Goal: Task Accomplishment & Management: Manage account settings

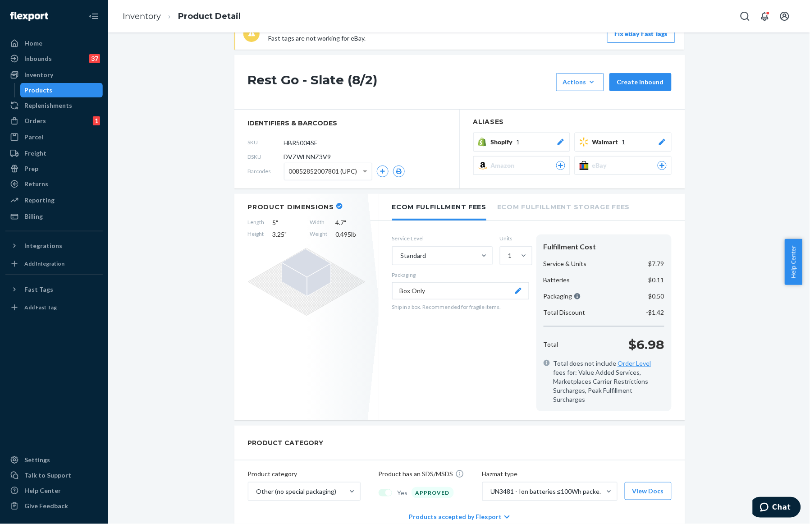
scroll to position [27, 0]
click at [41, 76] on div "Inventory" at bounding box center [38, 74] width 29 height 9
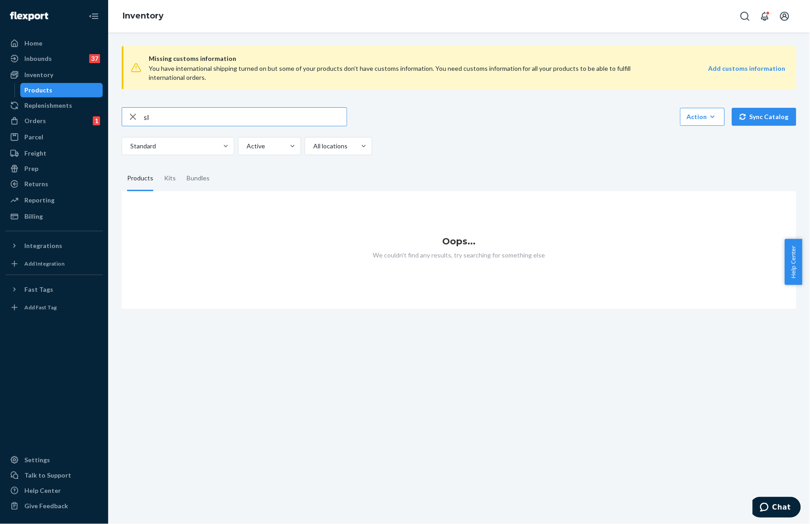
type input "s"
click at [231, 118] on input "text" at bounding box center [245, 117] width 203 height 18
type input "h"
click at [330, 403] on div "Missing customs information You have international shipping turned on but some …" at bounding box center [459, 277] width 702 height 491
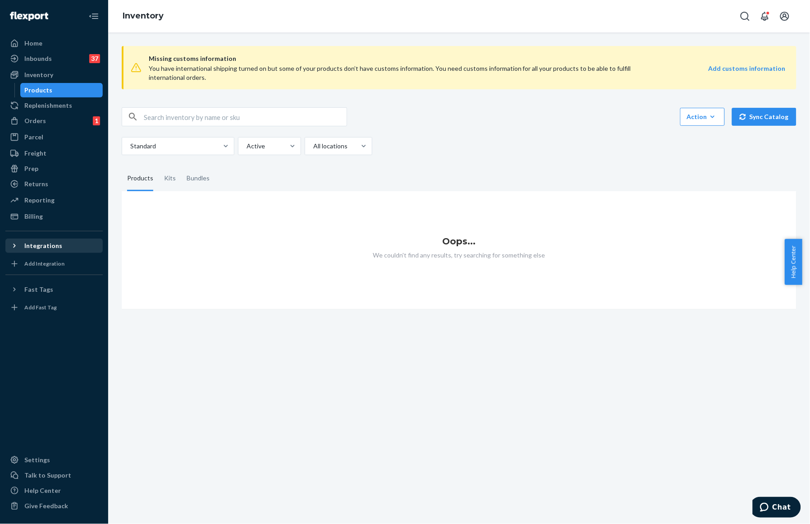
click at [51, 240] on div "Integrations" at bounding box center [54, 245] width 96 height 13
click at [205, 115] on input "text" at bounding box center [245, 117] width 203 height 18
click at [191, 119] on input "hatch baby" at bounding box center [245, 117] width 203 height 18
type input "h"
click at [47, 42] on div "Home" at bounding box center [54, 43] width 96 height 13
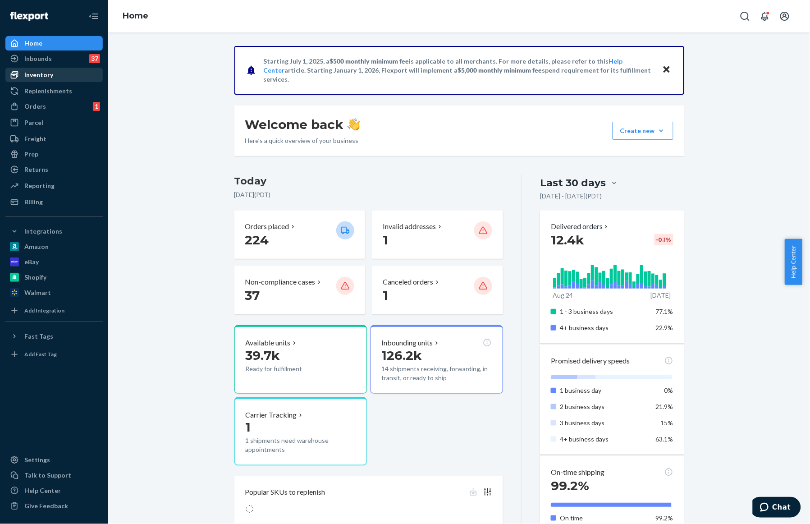
click at [57, 75] on div "Inventory" at bounding box center [54, 74] width 96 height 13
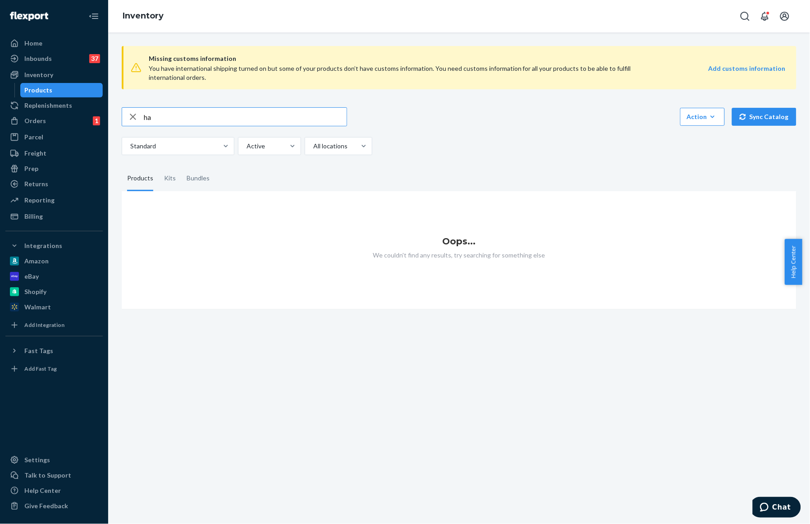
type input "h"
click at [269, 120] on input "HBR1001py" at bounding box center [245, 117] width 203 height 18
click at [159, 118] on input "HBR1001PY" at bounding box center [245, 117] width 203 height 18
type input "HB1001PY"
click at [56, 48] on div "Home" at bounding box center [54, 43] width 96 height 13
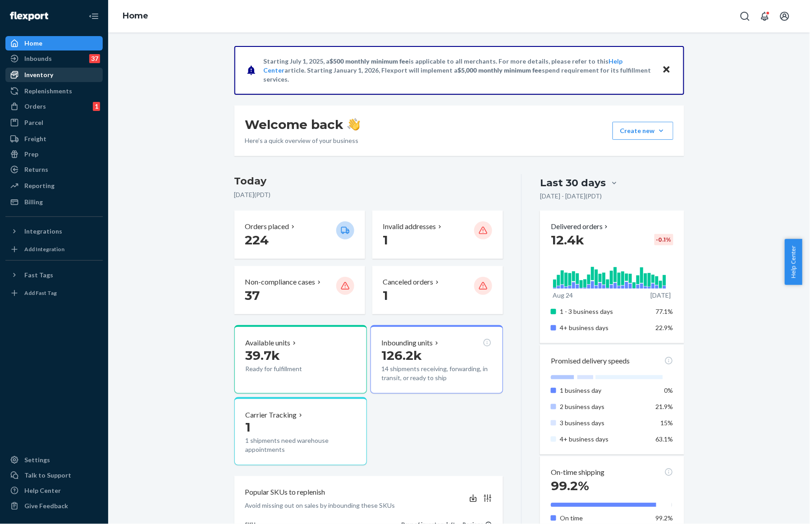
click at [51, 73] on div "Inventory" at bounding box center [38, 74] width 29 height 9
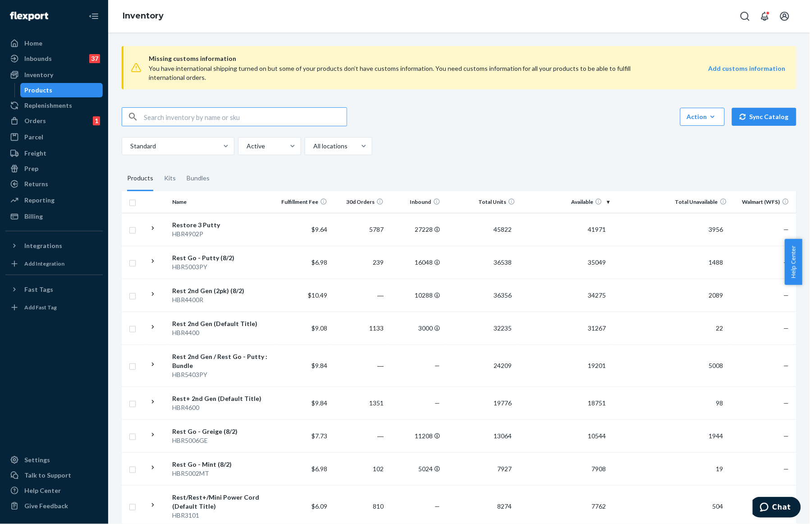
click at [175, 114] on input "text" at bounding box center [245, 117] width 203 height 18
type input "HB1001py"
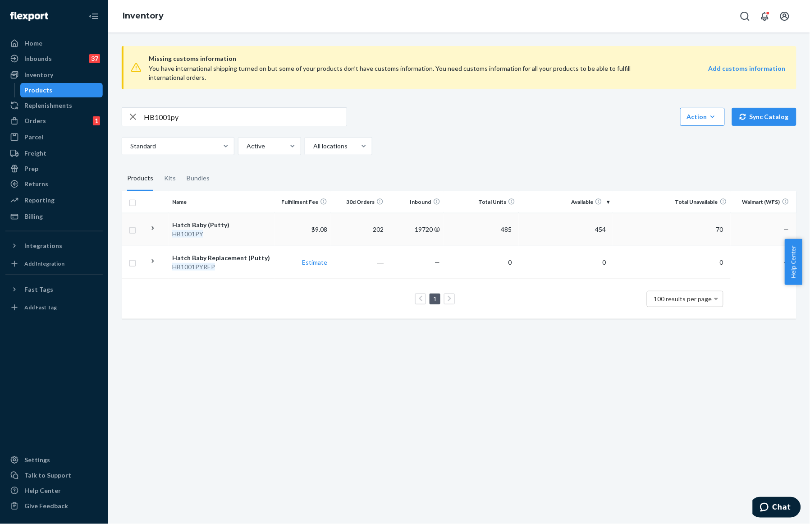
click at [152, 225] on icon at bounding box center [153, 228] width 9 height 9
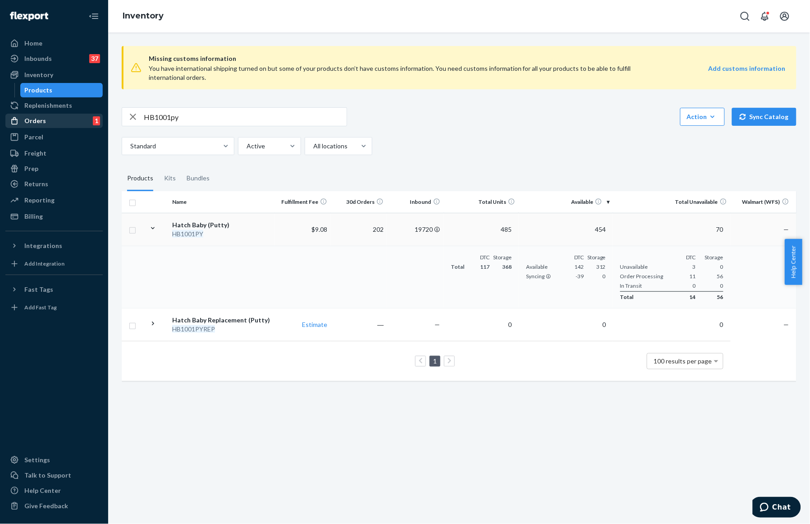
click at [73, 122] on div "Orders 1" at bounding box center [54, 120] width 96 height 13
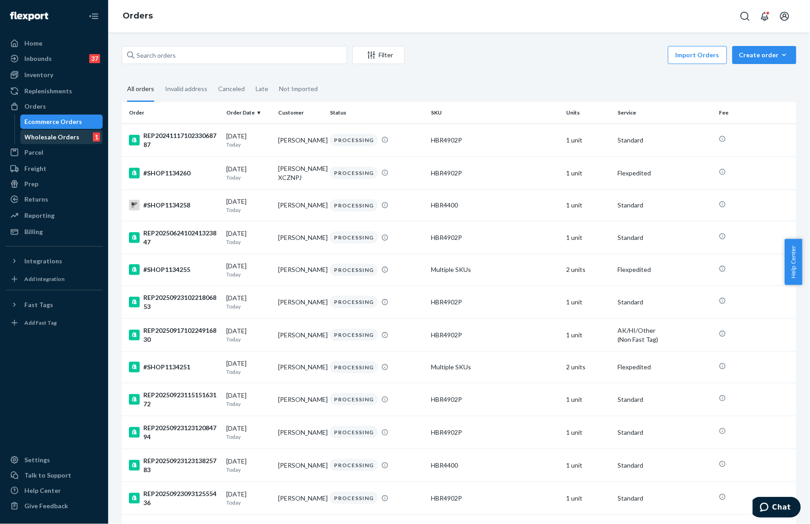
click at [69, 132] on div "Wholesale Orders" at bounding box center [52, 136] width 55 height 9
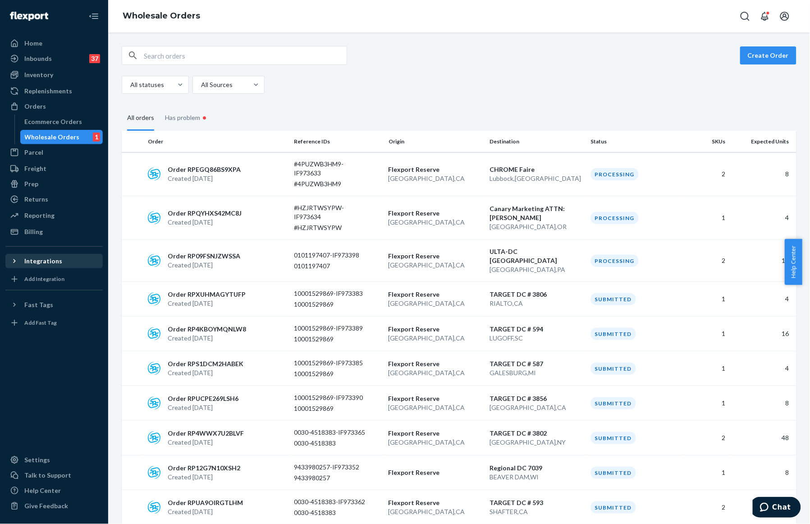
click at [56, 257] on div "Integrations" at bounding box center [43, 260] width 38 height 9
click at [52, 310] on div "Shopify" at bounding box center [54, 307] width 96 height 13
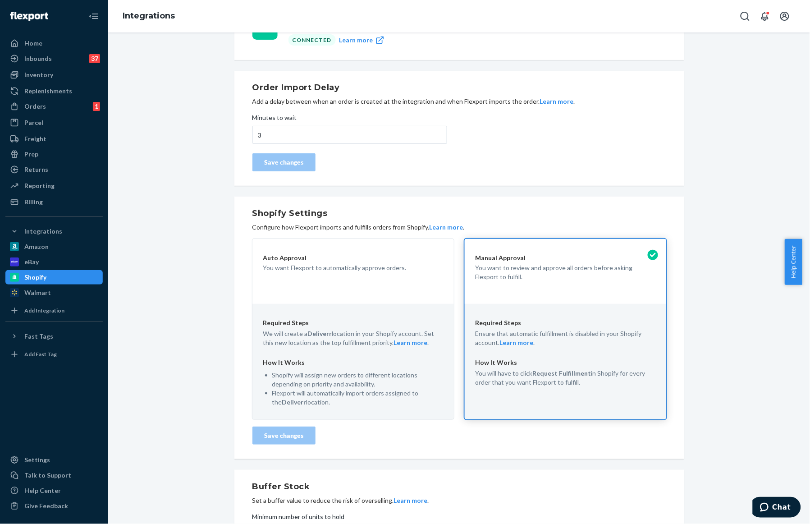
scroll to position [152, 0]
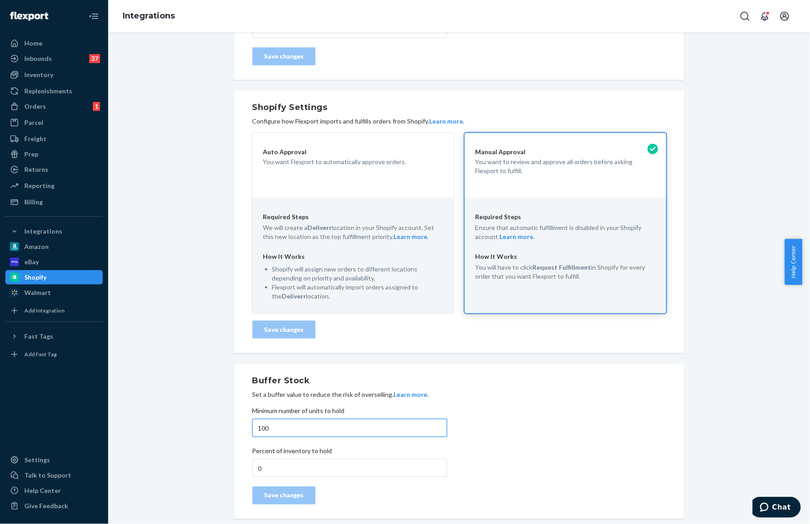
click at [306, 424] on input "100" at bounding box center [349, 428] width 195 height 18
type input "1"
click at [293, 496] on div "Save changes" at bounding box center [284, 495] width 48 height 9
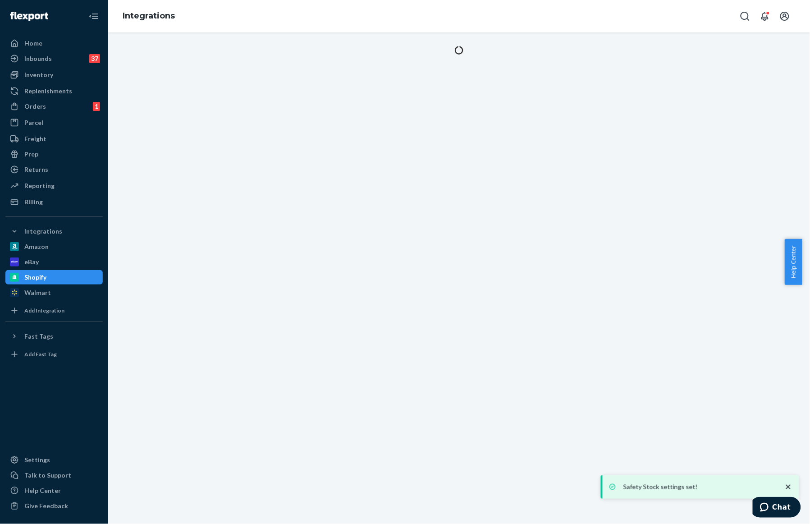
scroll to position [0, 0]
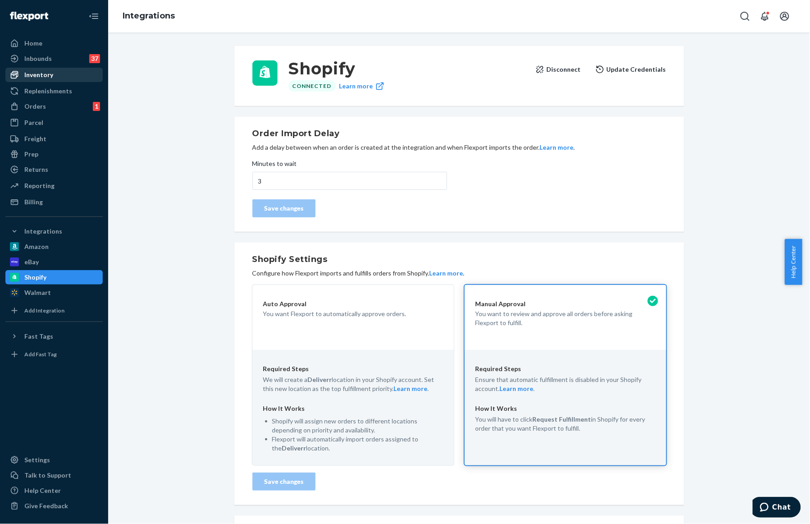
click at [39, 79] on div "Inventory" at bounding box center [54, 74] width 96 height 13
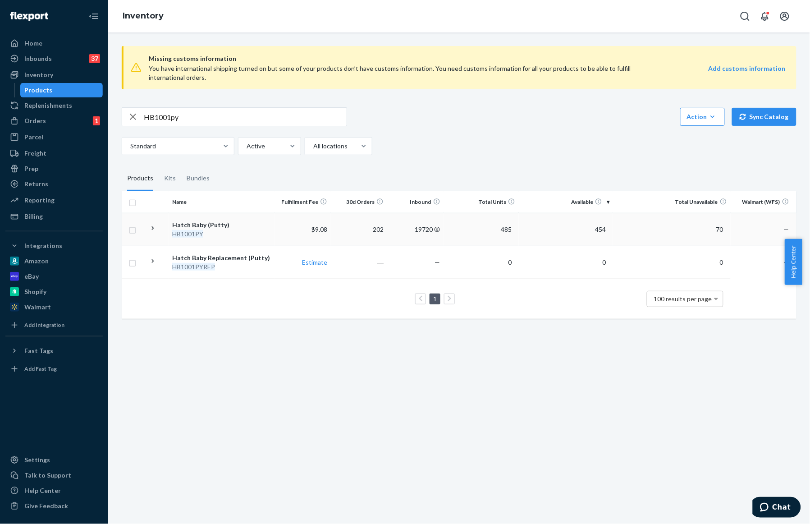
click at [201, 225] on div "Hatch Baby (Putty)" at bounding box center [221, 224] width 99 height 9
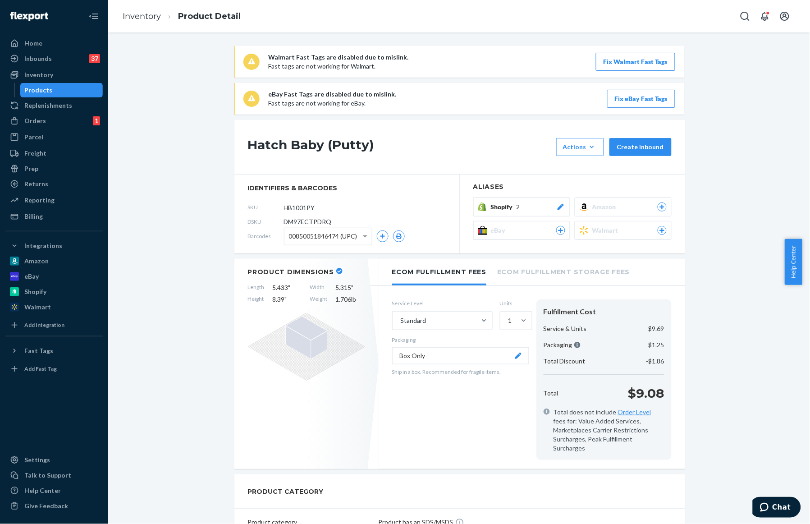
click at [555, 132] on div "Hatch Baby (Putty) Actions Add components Hide Request removal Create inbound i…" at bounding box center [459, 186] width 451 height 133
click at [550, 205] on div "Shopify 2" at bounding box center [528, 206] width 74 height 9
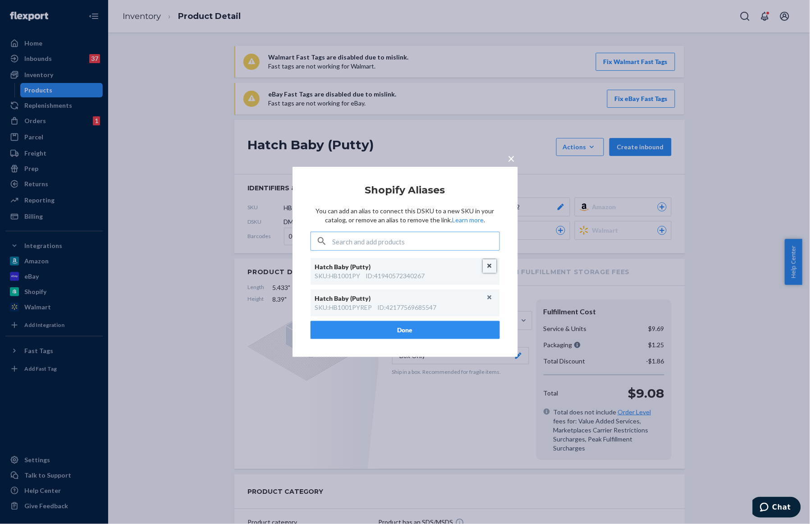
click at [490, 265] on button "Unlink" at bounding box center [490, 266] width 14 height 14
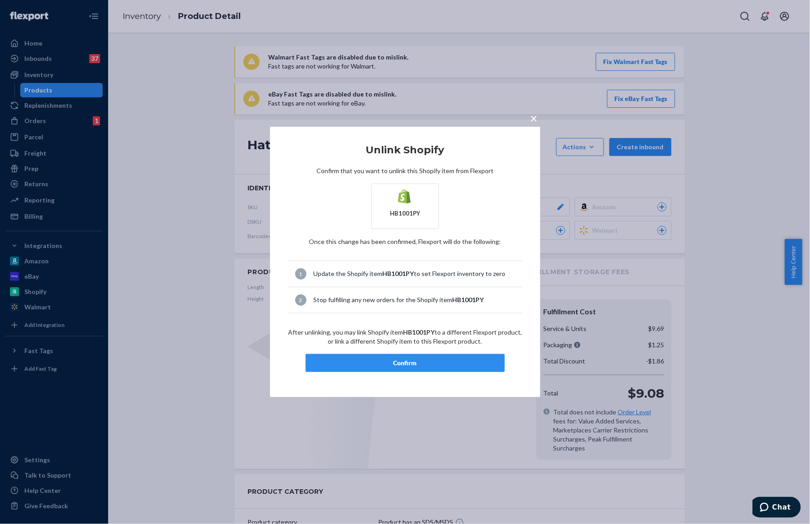
click at [457, 363] on div "Confirm" at bounding box center [405, 362] width 184 height 9
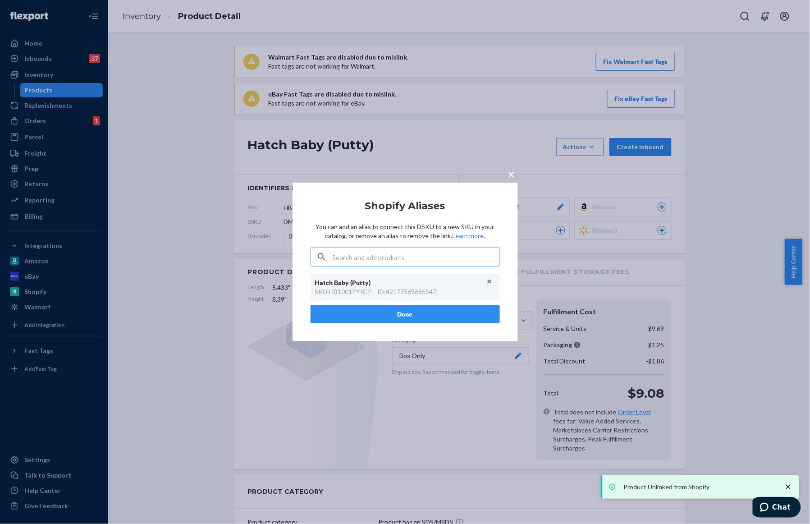
click at [512, 177] on span "×" at bounding box center [511, 173] width 7 height 15
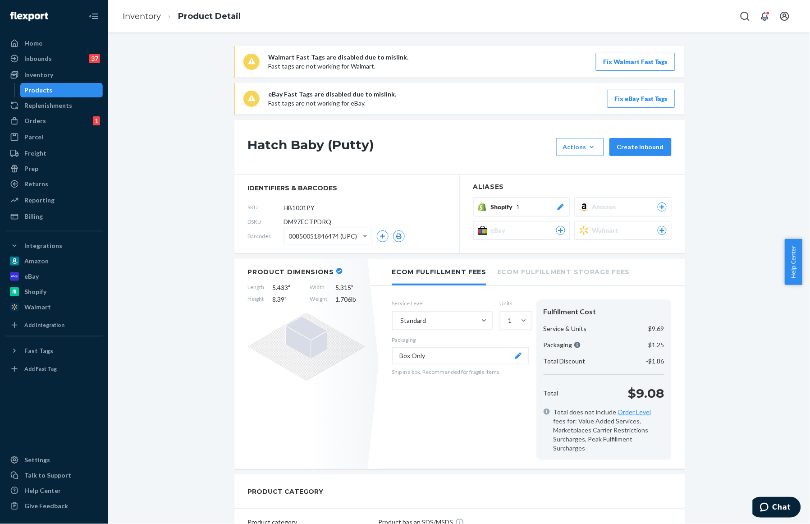
click at [44, 42] on div "Home" at bounding box center [54, 43] width 96 height 13
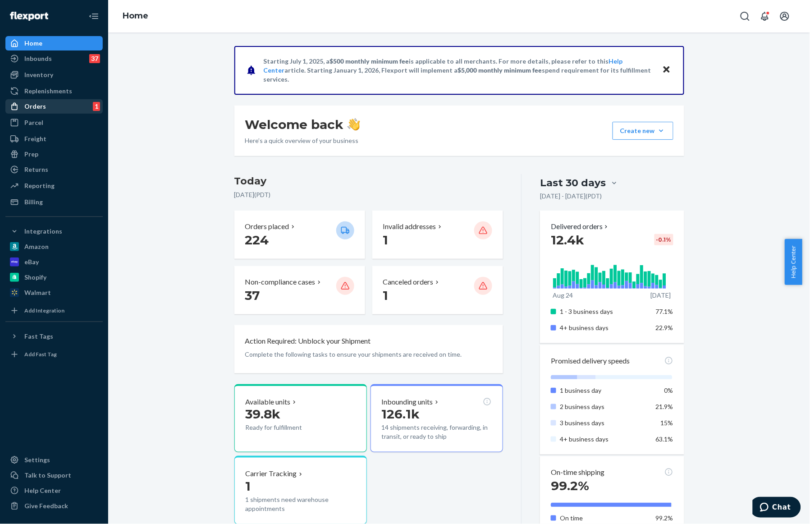
click at [42, 107] on div "Orders" at bounding box center [35, 106] width 22 height 9
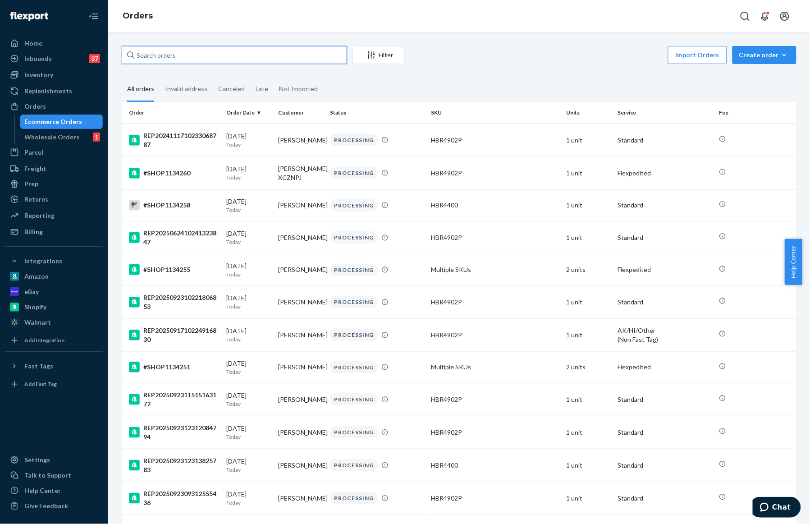
click at [190, 61] on input "text" at bounding box center [234, 55] width 225 height 18
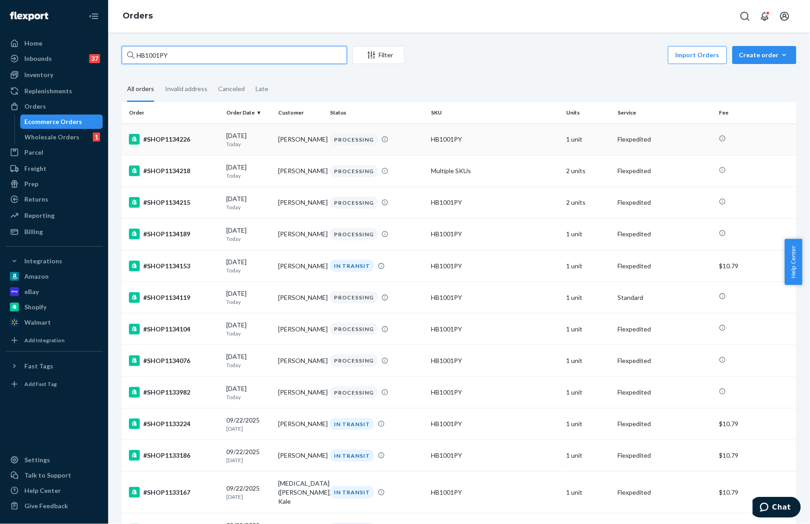
type input "HB1001PY"
click at [178, 137] on div "#SHOP1134226" at bounding box center [174, 139] width 91 height 11
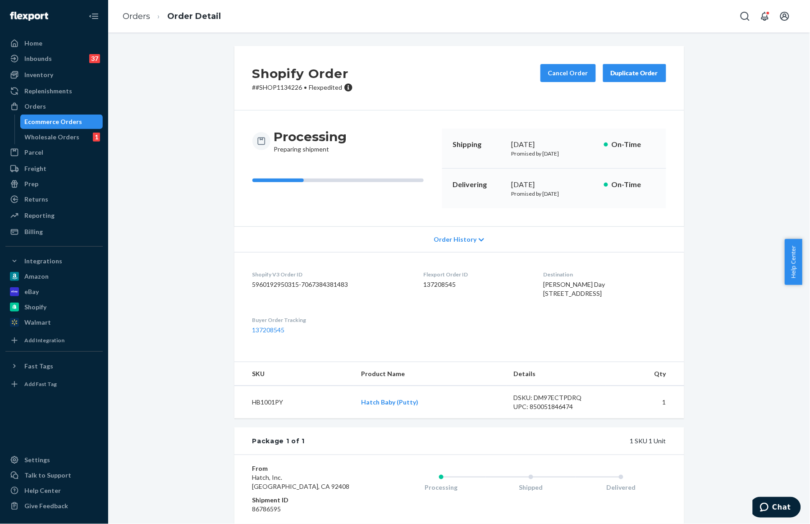
click at [544, 285] on span "Audrey Day 23 Sachem Rd Greenwich, CT 06830-7230 US" at bounding box center [574, 288] width 62 height 17
copy span "Audrey Day"
